Goal: Complete application form

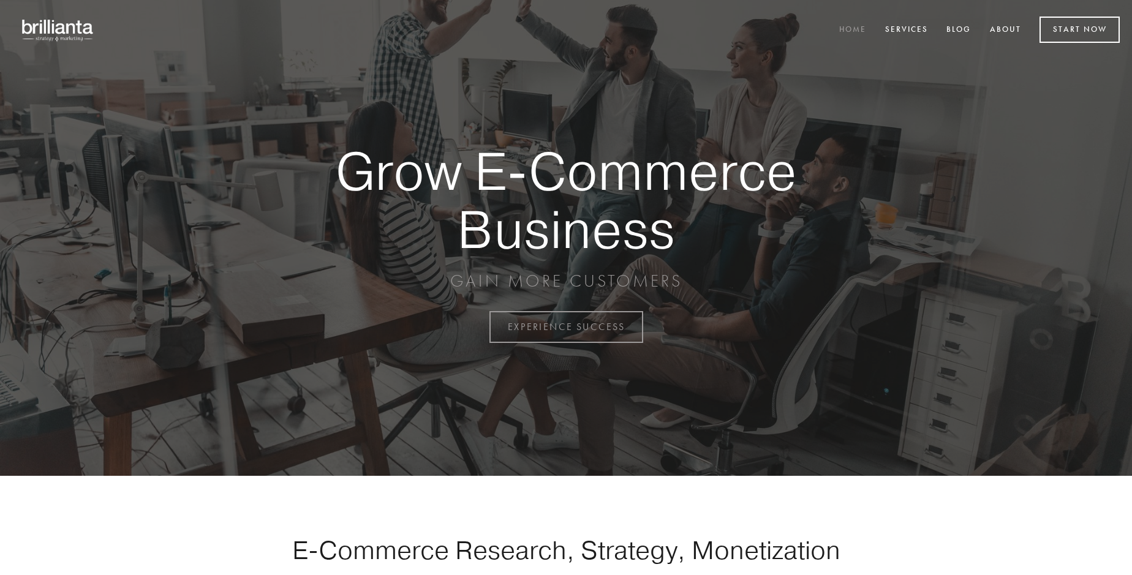
scroll to position [3210, 0]
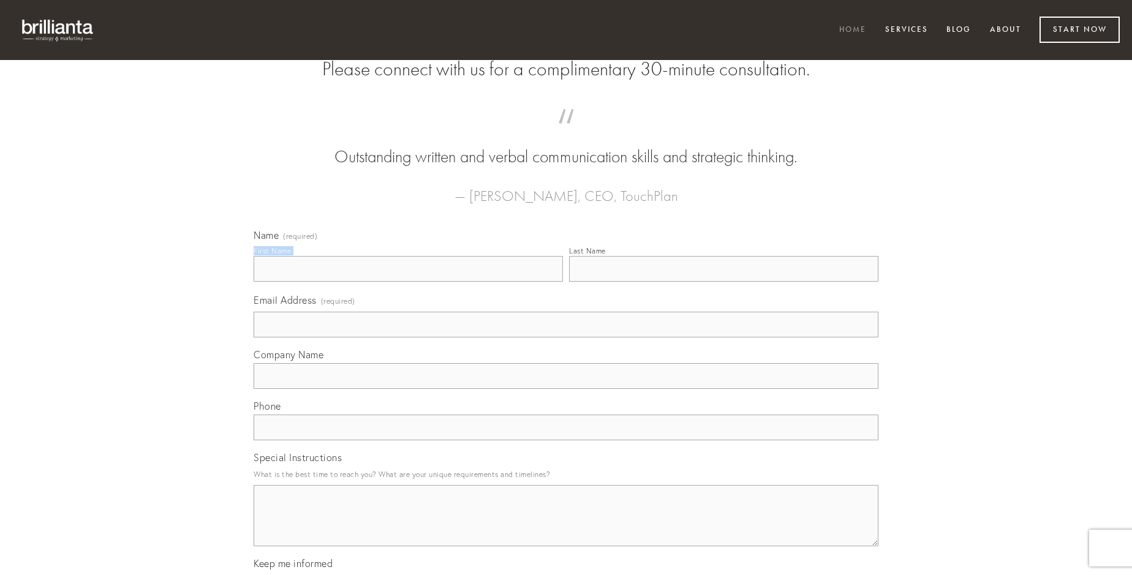
type input "[PERSON_NAME]-Parisian"
click at [723, 282] on input "Last Name" at bounding box center [723, 269] width 309 height 26
type input "[PERSON_NAME]-Parisian"
click at [566, 337] on input "Email Address (required)" at bounding box center [566, 325] width 625 height 26
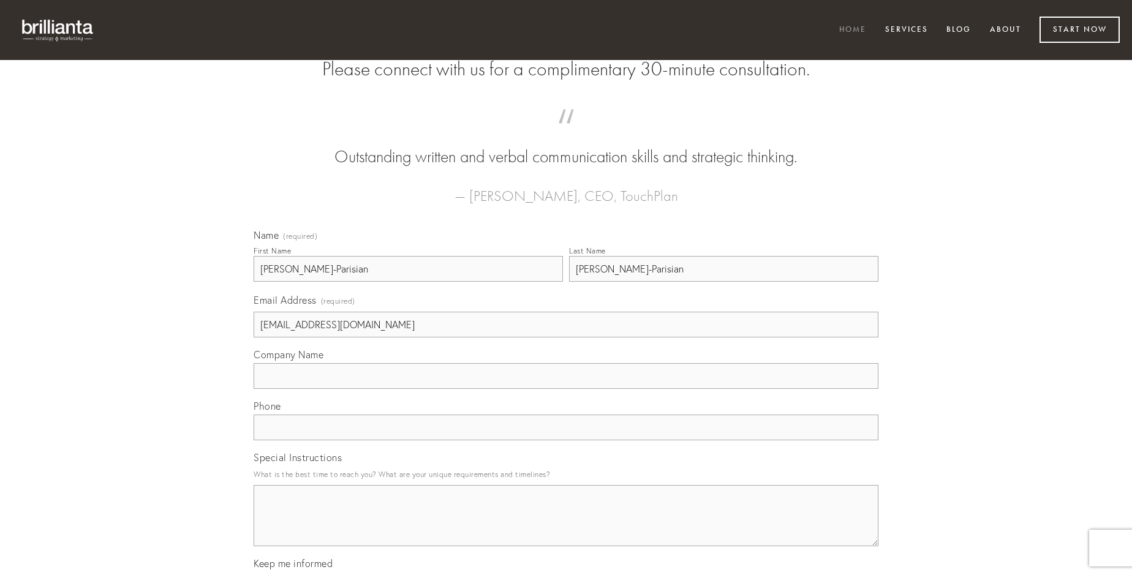
type input "[EMAIL_ADDRESS][DOMAIN_NAME]"
click at [566, 389] on input "Company Name" at bounding box center [566, 376] width 625 height 26
type input "talio"
click at [566, 440] on input "text" at bounding box center [566, 428] width 625 height 26
click at [566, 527] on textarea "Special Instructions" at bounding box center [566, 515] width 625 height 61
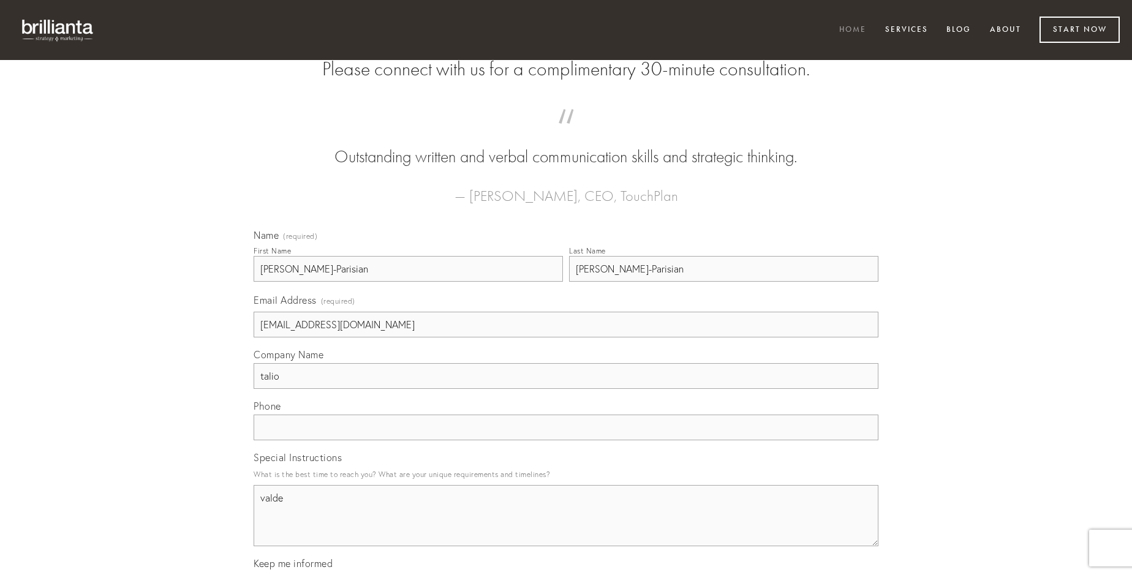
type textarea "valde"
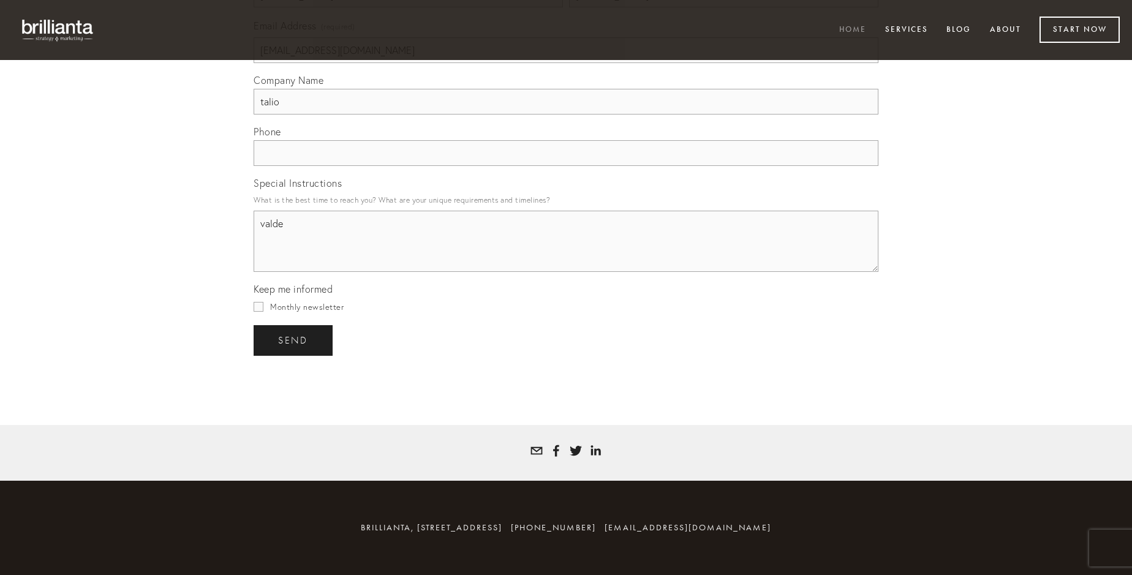
click at [294, 340] on span "send" at bounding box center [293, 340] width 30 height 11
